Goal: Task Accomplishment & Management: Manage account settings

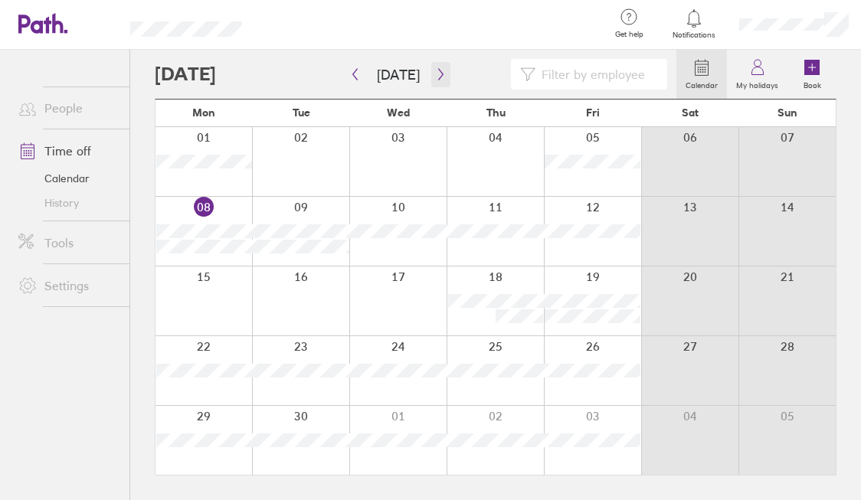
click at [435, 76] on icon "button" at bounding box center [440, 74] width 11 height 12
